Goal: Task Accomplishment & Management: Use online tool/utility

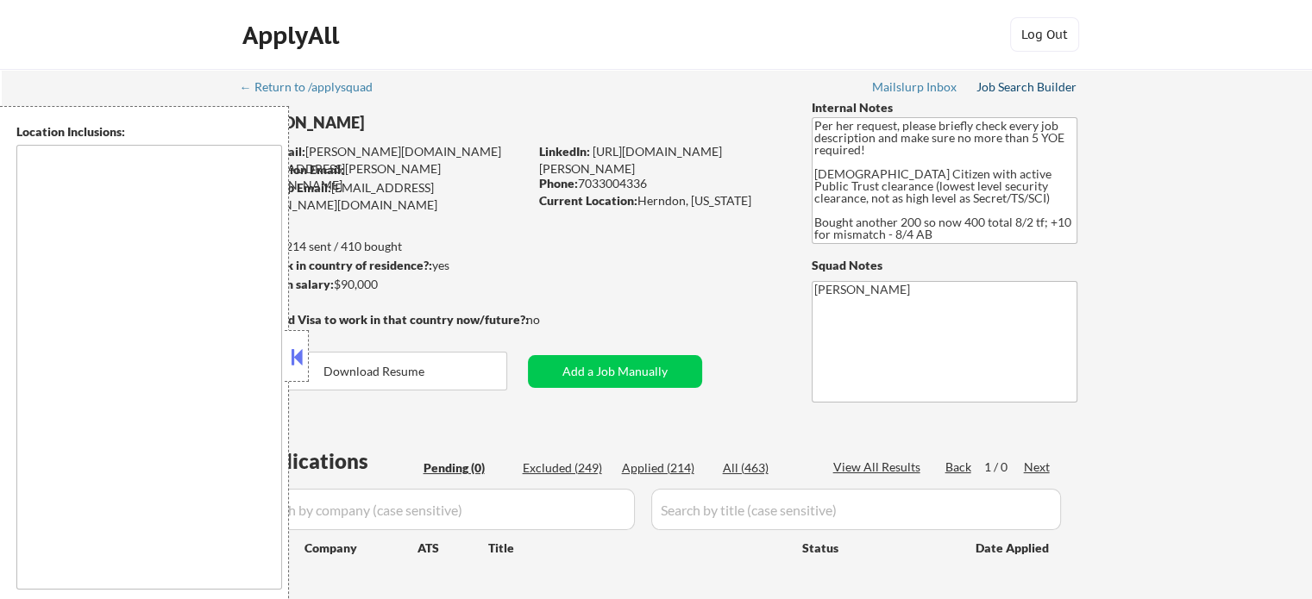
click at [1038, 89] on div "Job Search Builder" at bounding box center [1026, 87] width 101 height 12
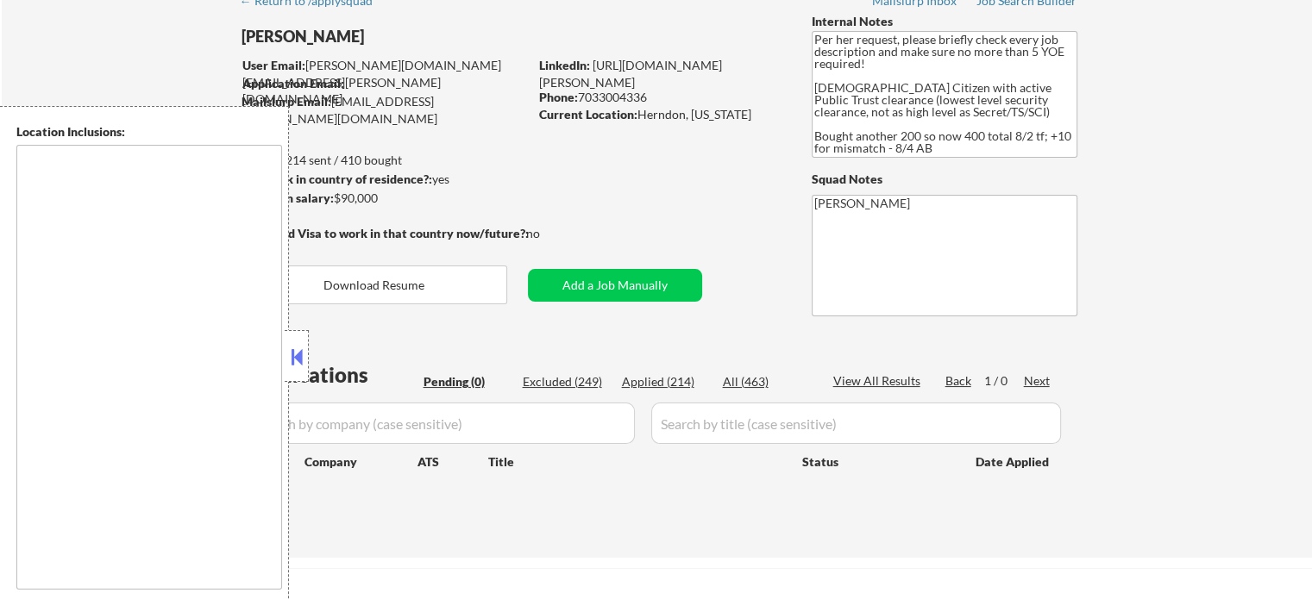
click at [1135, 206] on div "← Return to /applysquad Mailslurp Inbox Job Search Builder [PERSON_NAME] User E…" at bounding box center [657, 270] width 1310 height 575
drag, startPoint x: 332, startPoint y: 38, endPoint x: 244, endPoint y: 37, distance: 88.0
click at [244, 37] on div "[PERSON_NAME]" at bounding box center [419, 37] width 355 height 22
click at [304, 34] on div "[PERSON_NAME]" at bounding box center [419, 37] width 355 height 22
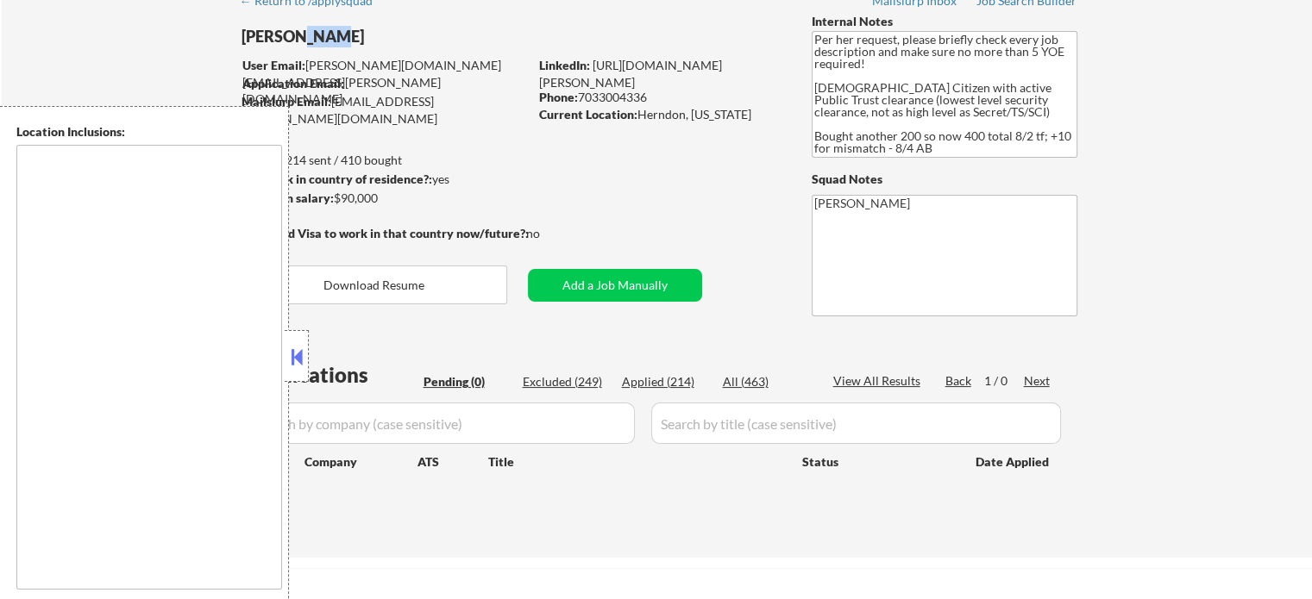
click at [304, 34] on div "[PERSON_NAME]" at bounding box center [419, 37] width 355 height 22
click at [287, 368] on button at bounding box center [296, 357] width 19 height 26
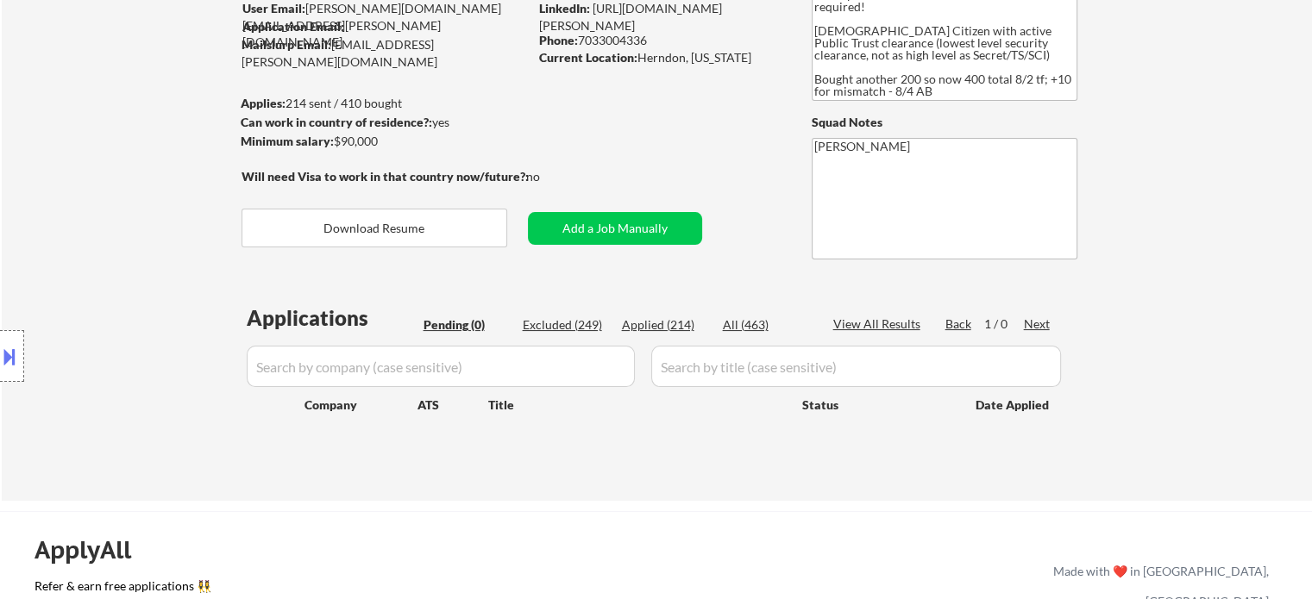
scroll to position [173, 0]
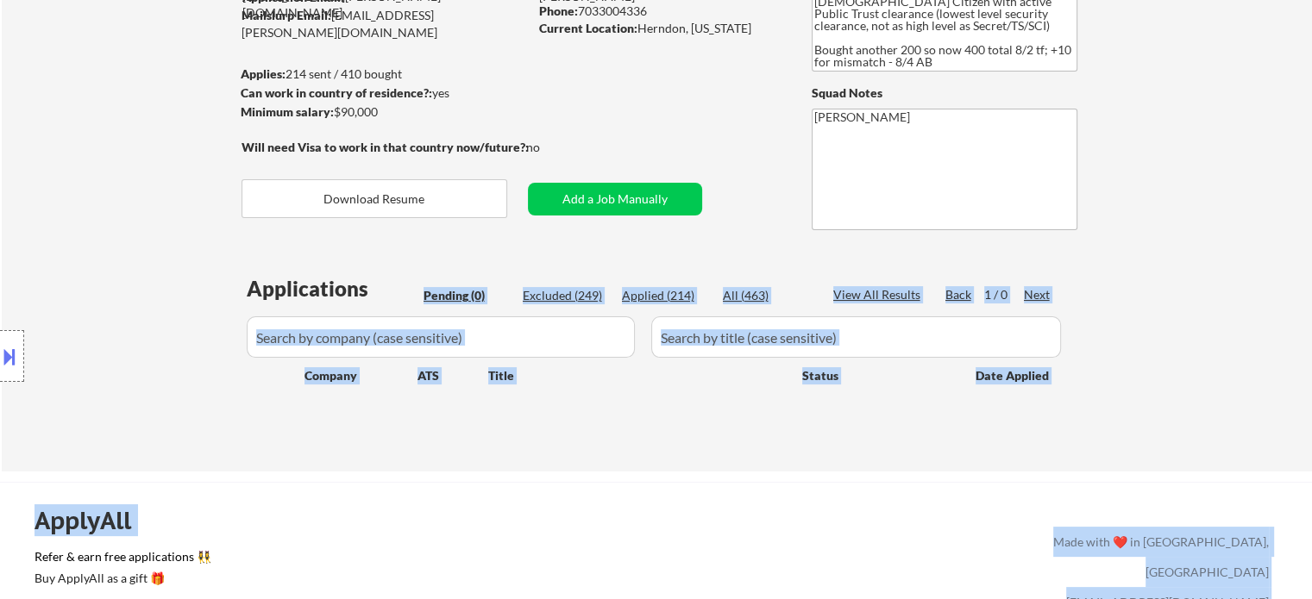
drag, startPoint x: 249, startPoint y: 288, endPoint x: 373, endPoint y: 289, distance: 123.3
click at [373, 289] on body "← Return to /applysquad Mailslurp Inbox Job Search Builder [PERSON_NAME] User E…" at bounding box center [656, 126] width 1312 height 599
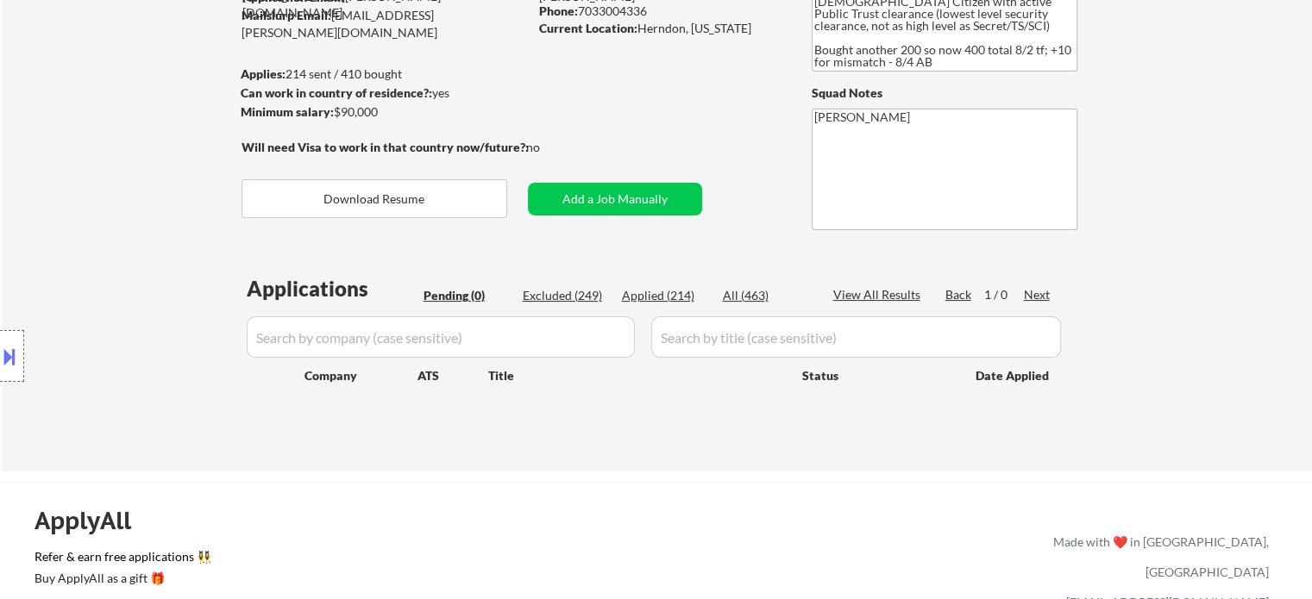
click at [332, 296] on div "Applications" at bounding box center [332, 289] width 171 height 21
